Goal: Find specific page/section: Find specific page/section

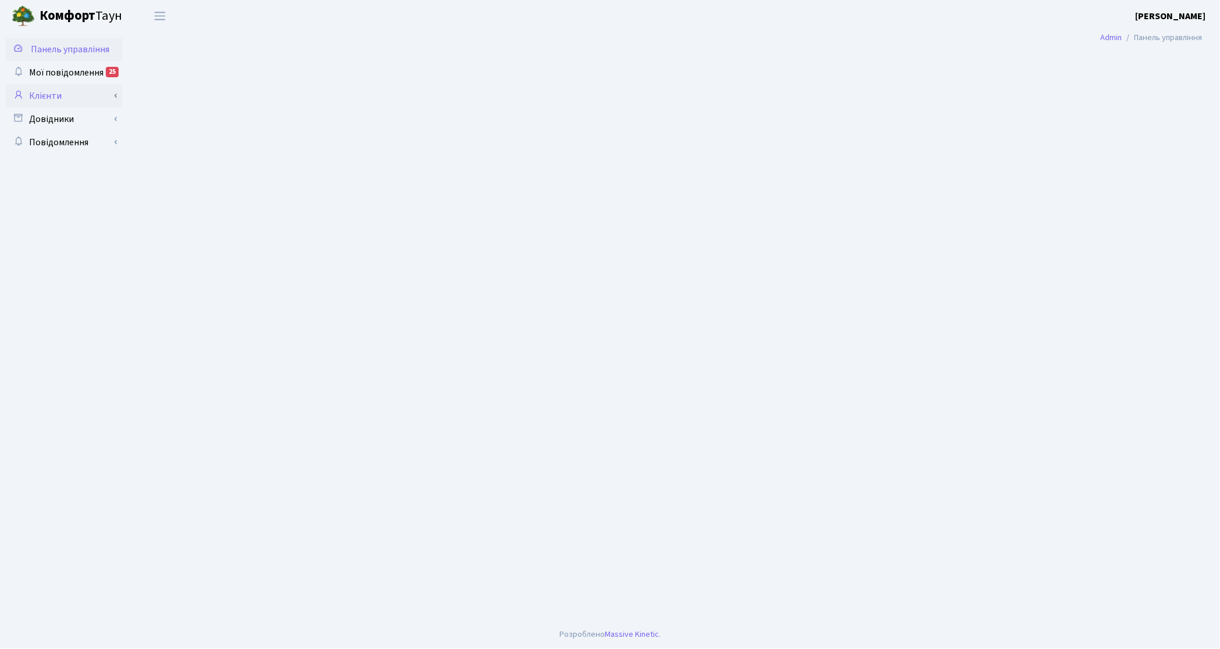
click at [66, 103] on link "Клієнти" at bounding box center [64, 95] width 116 height 23
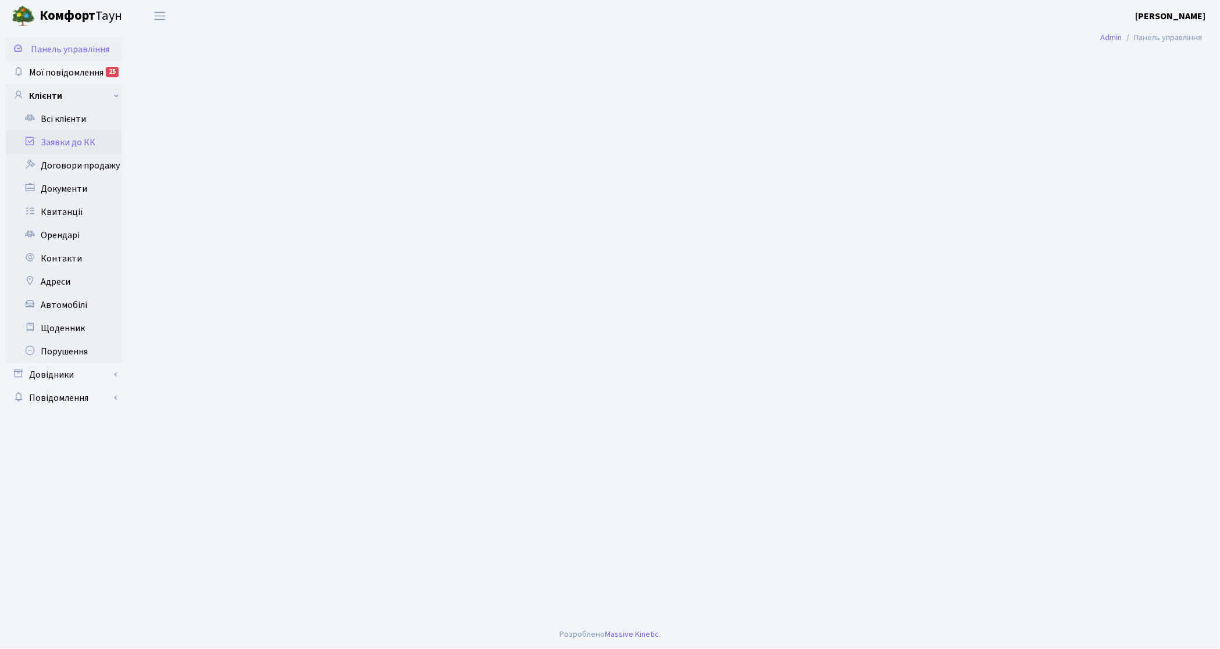
click at [71, 138] on link "Заявки до КК" at bounding box center [64, 142] width 116 height 23
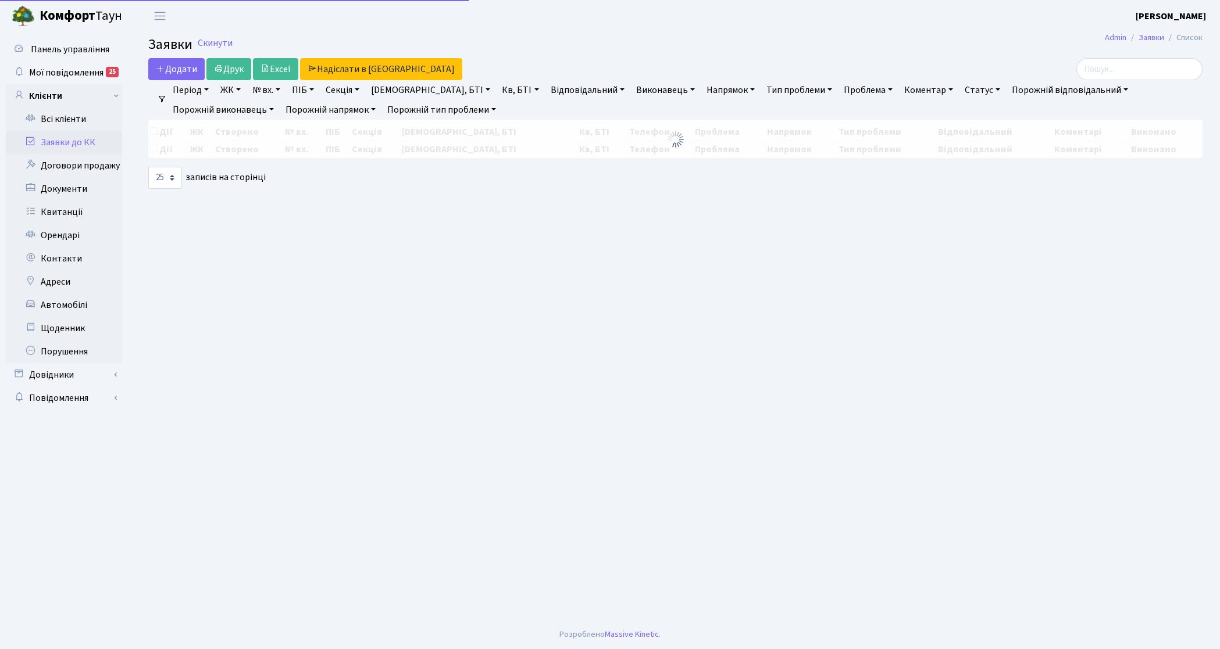
select select "25"
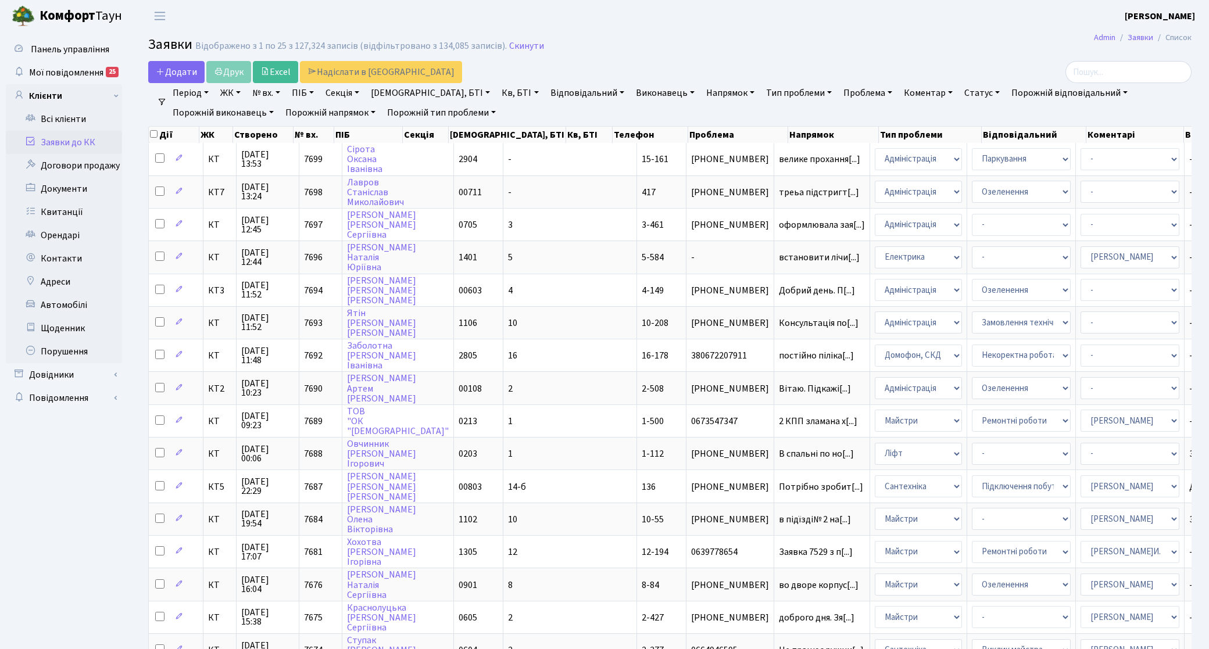
click at [279, 103] on link "Порожній виконавець" at bounding box center [223, 113] width 110 height 20
click at [1154, 78] on input "search" at bounding box center [1129, 72] width 126 height 22
type input "шмуль"
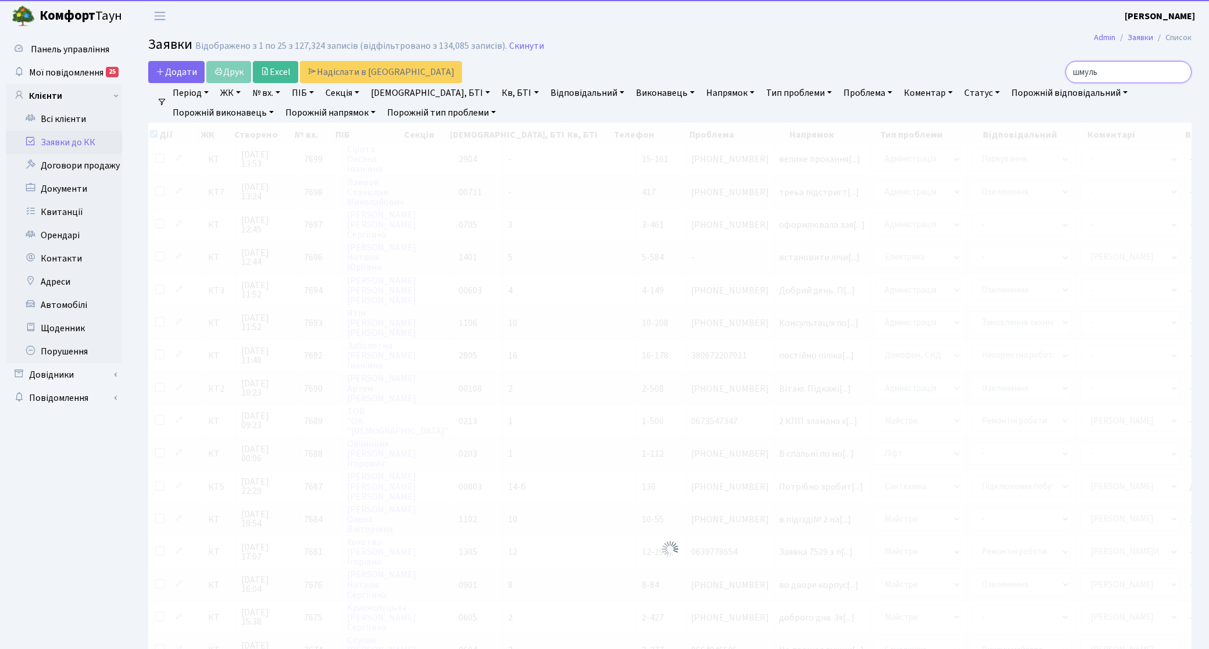
checkbox input "true"
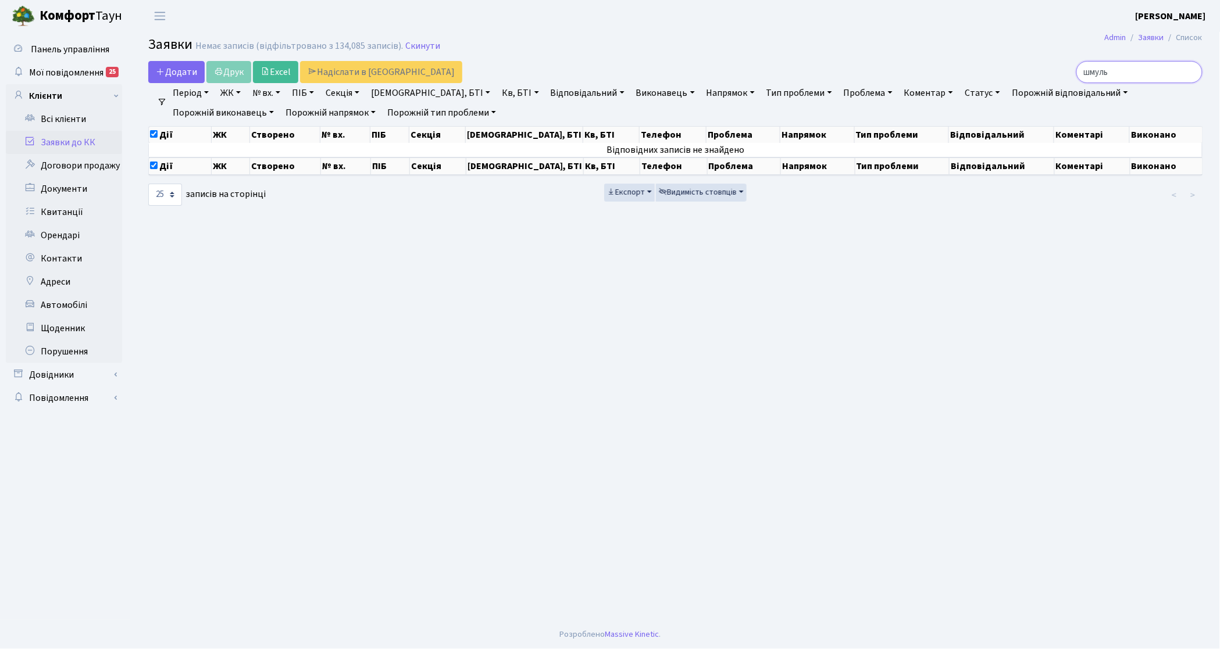
type input "шмуль"
click at [1145, 73] on input "шмуль" at bounding box center [1139, 72] width 126 height 22
click at [1188, 70] on input "шмуль" at bounding box center [1139, 72] width 126 height 22
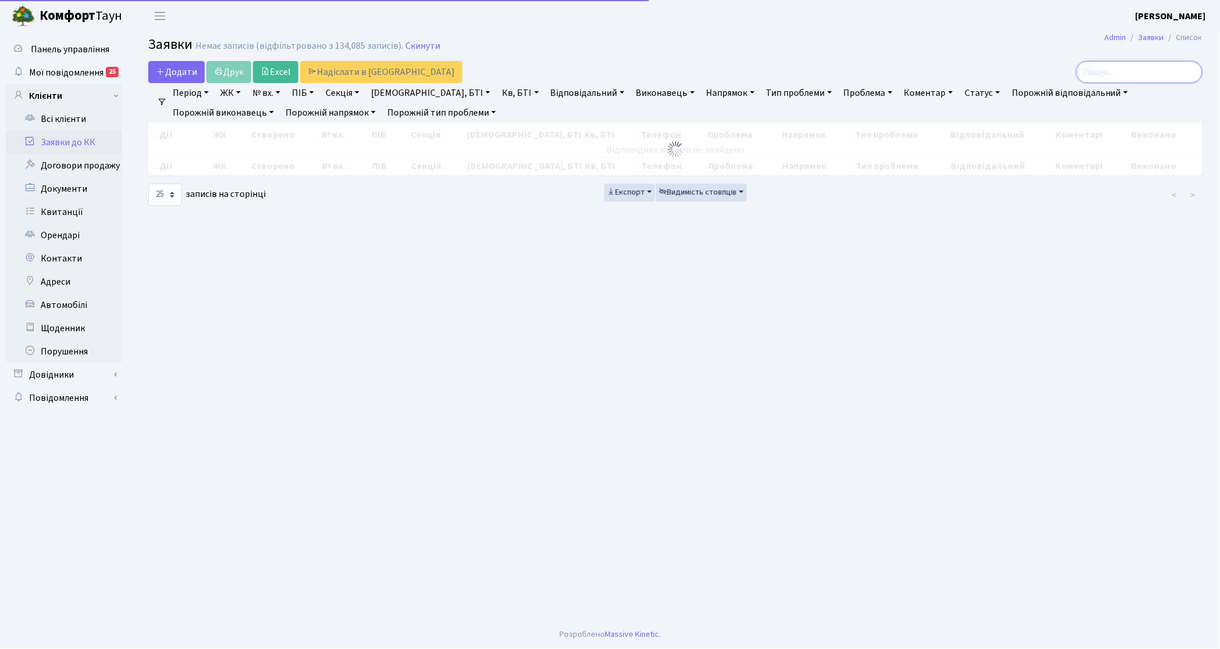
checkbox input "false"
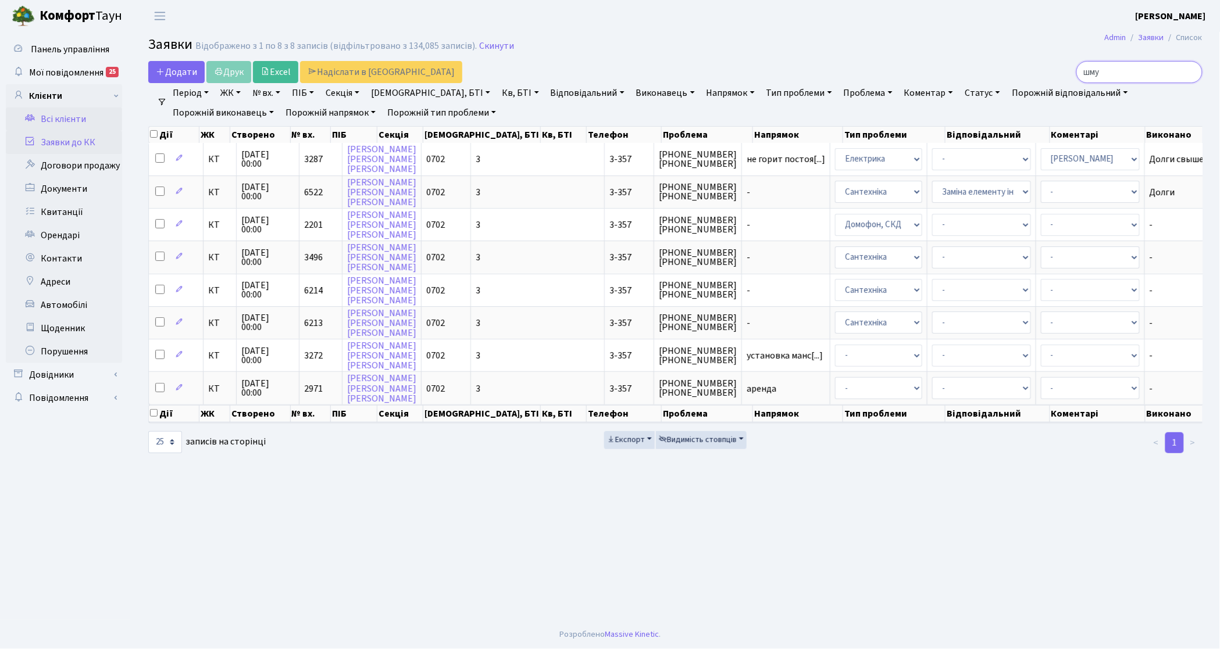
type input "шму"
click at [83, 125] on link "Всі клієнти" at bounding box center [64, 119] width 116 height 23
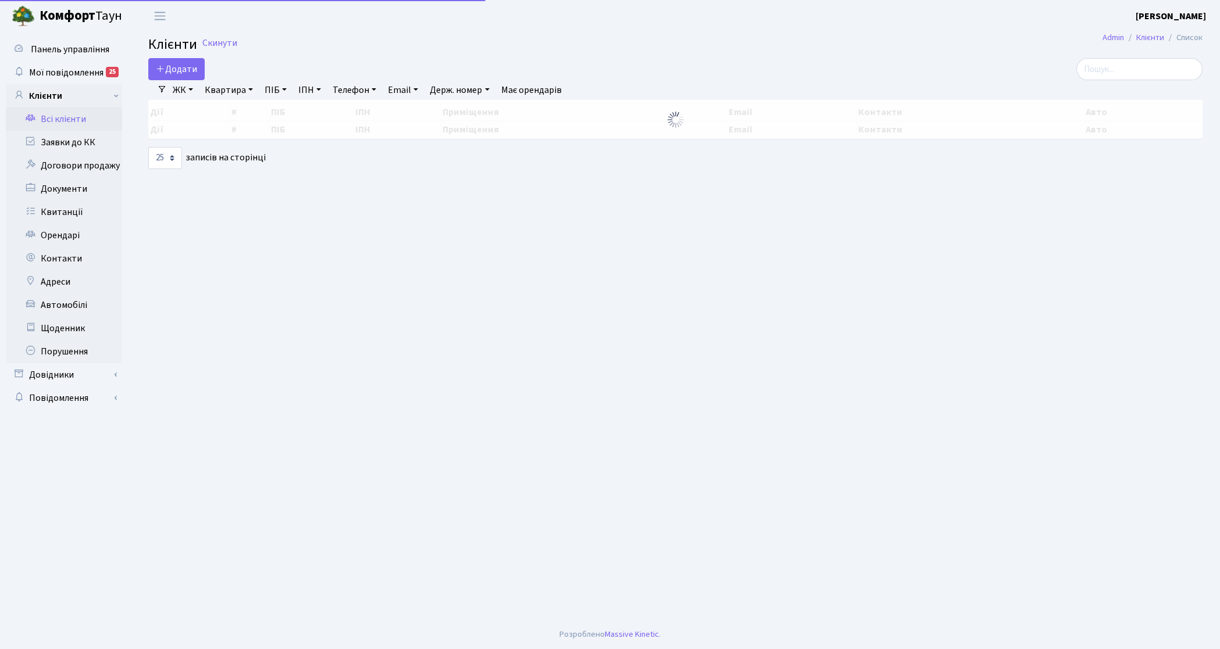
select select "25"
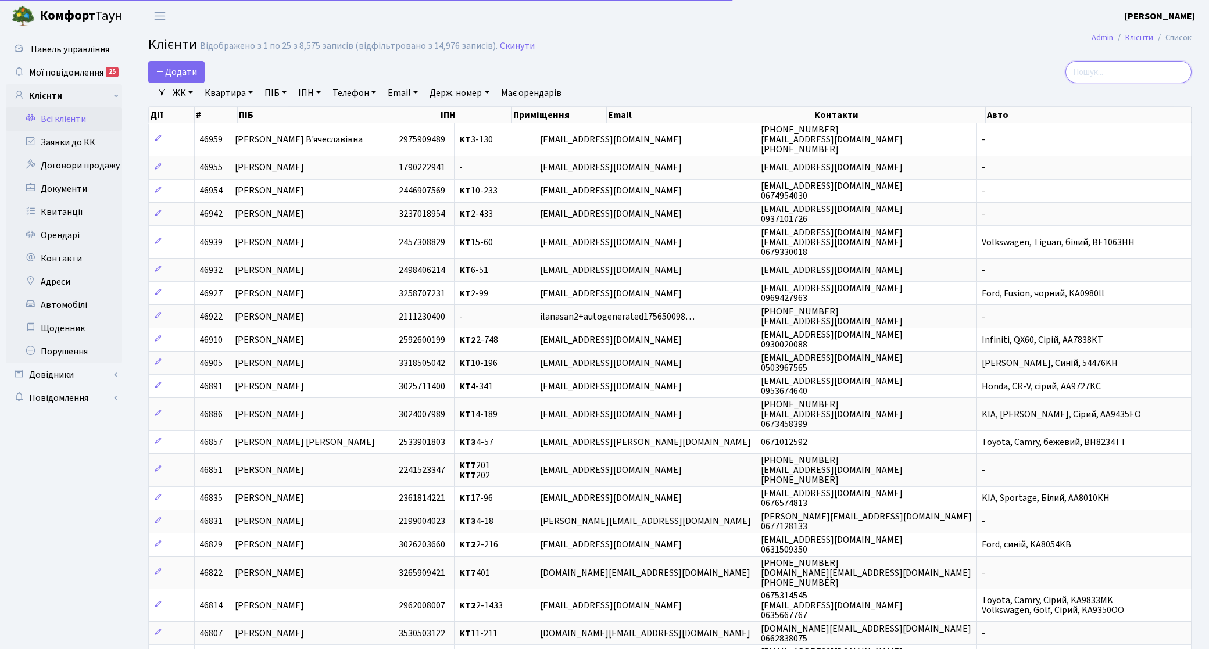
click at [1147, 76] on input "search" at bounding box center [1129, 72] width 126 height 22
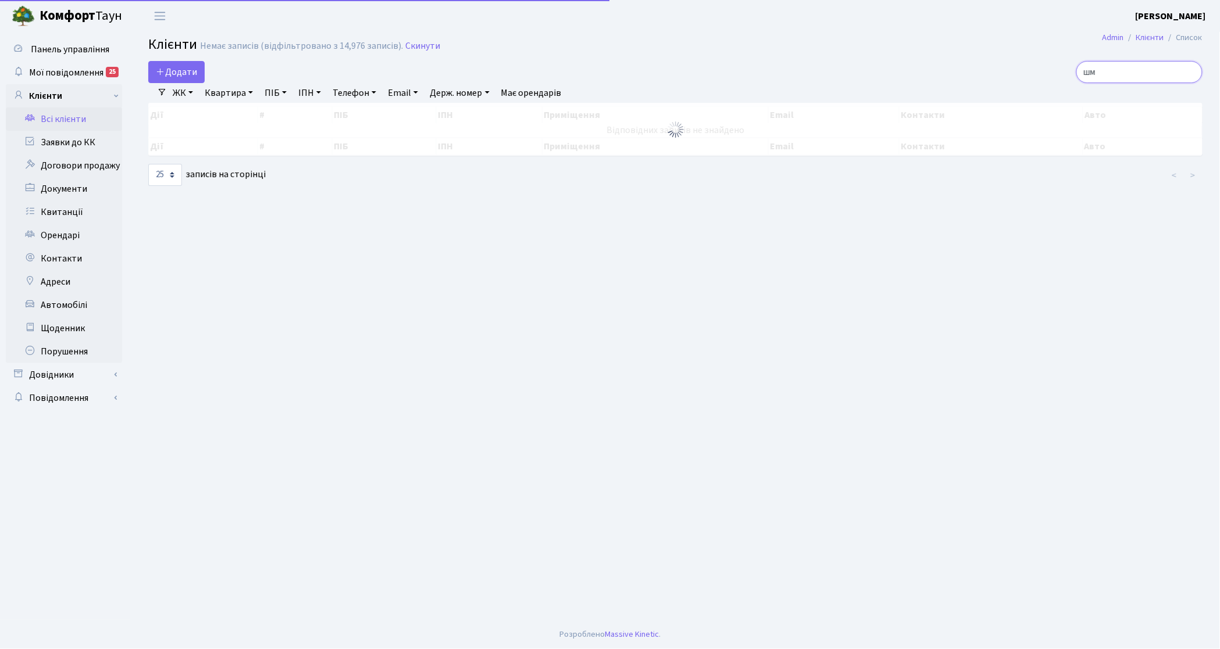
type input "ш"
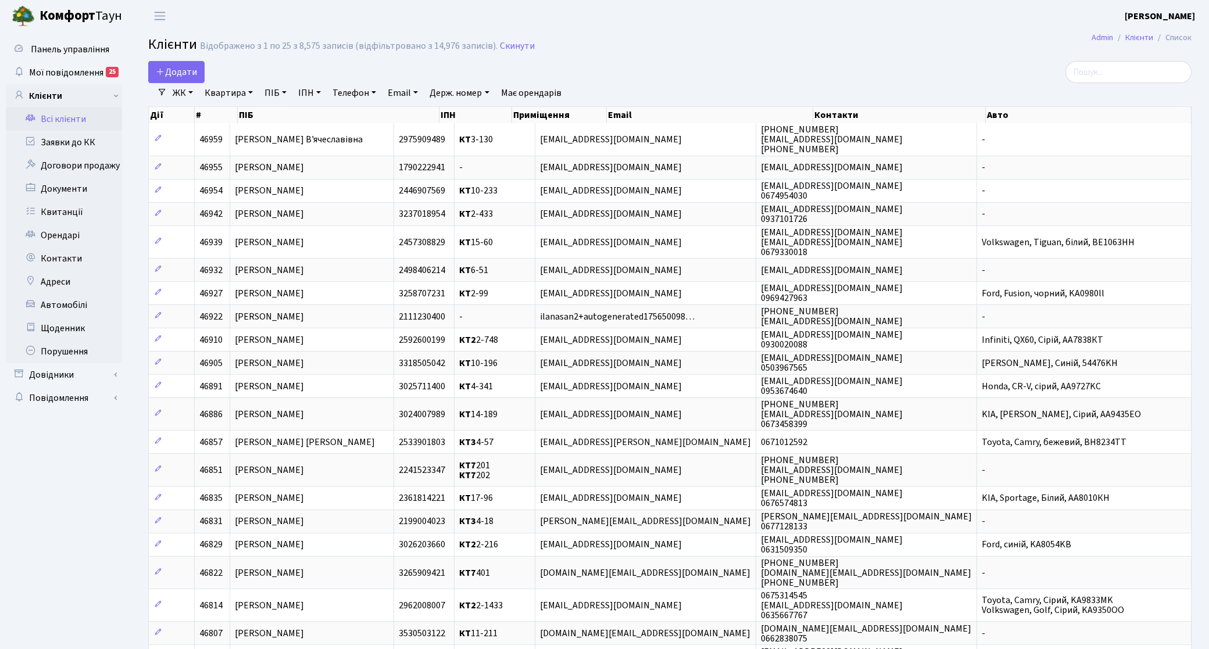
click at [267, 95] on link "ПІБ" at bounding box center [275, 93] width 31 height 20
type input "шму"
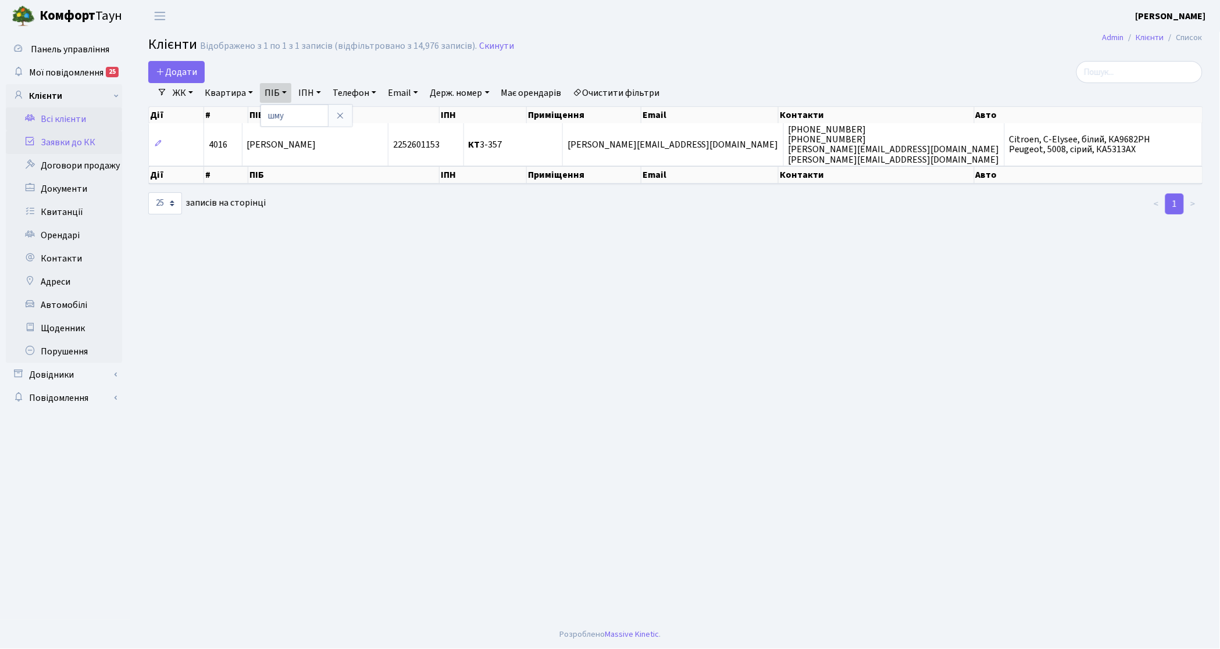
click at [109, 149] on link "Заявки до КК" at bounding box center [64, 142] width 116 height 23
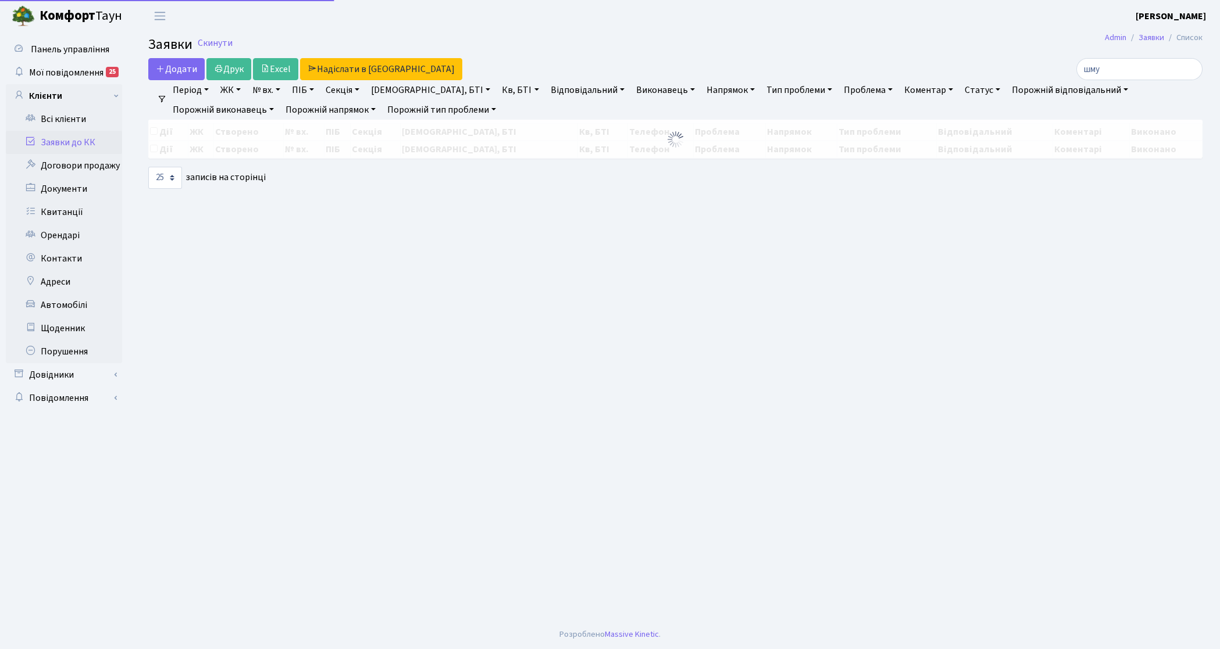
select select "25"
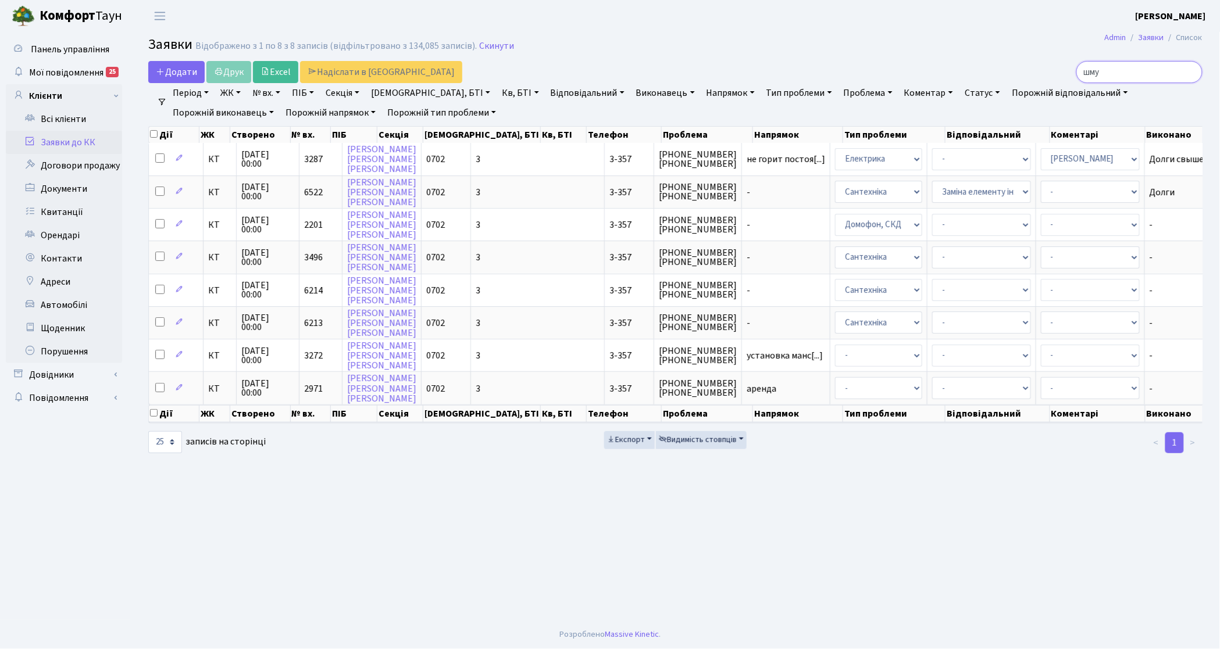
click at [1190, 74] on input "шму" at bounding box center [1139, 72] width 126 height 22
